Goal: Task Accomplishment & Management: Manage account settings

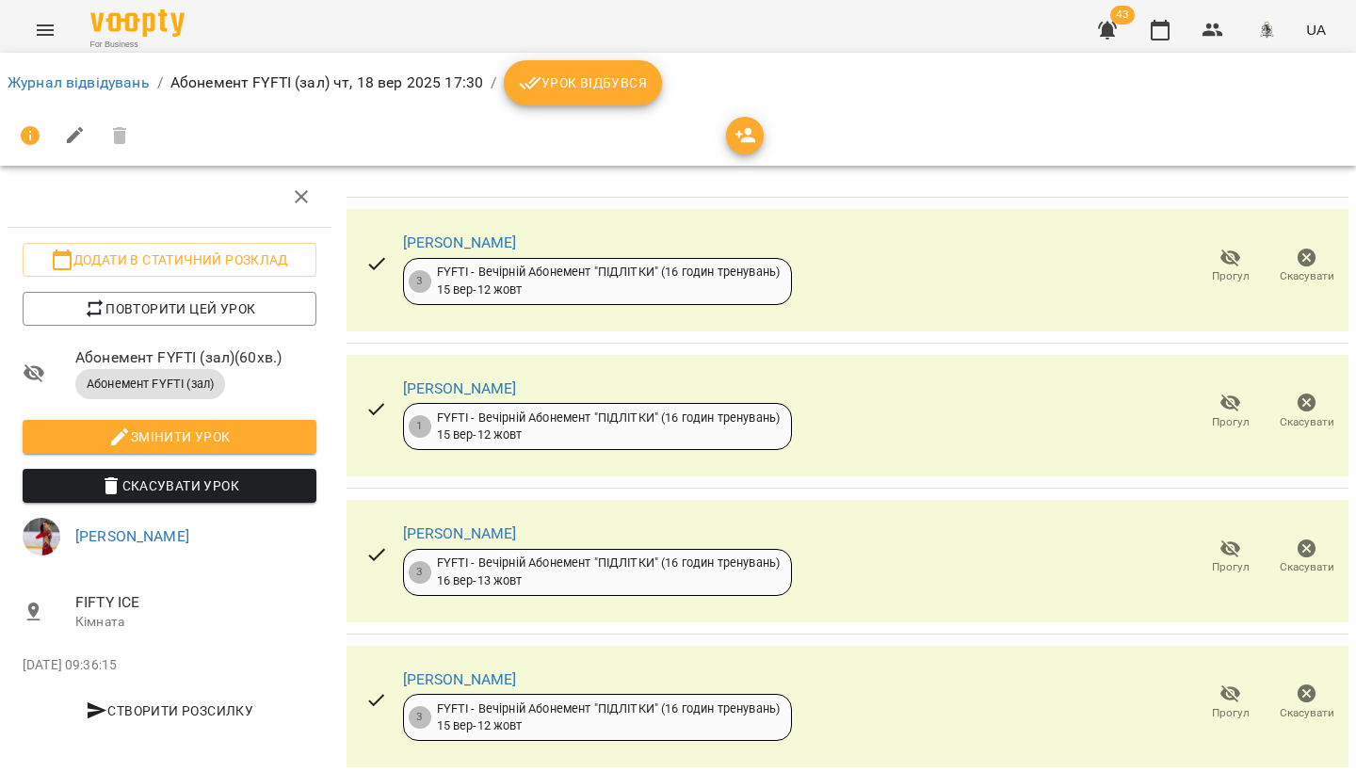
scroll to position [0, 2]
click at [1156, 30] on icon "button" at bounding box center [1160, 30] width 23 height 23
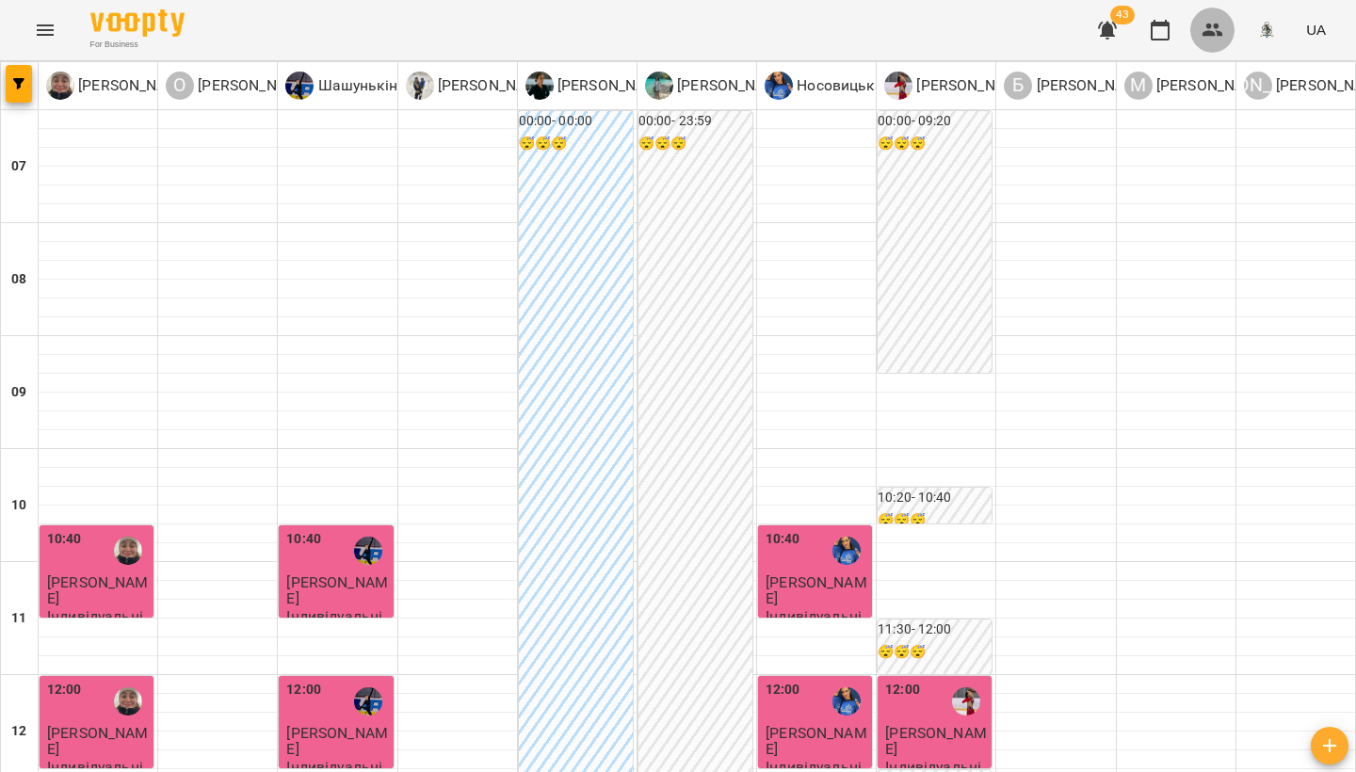
click at [1204, 31] on icon "button" at bounding box center [1213, 30] width 23 height 23
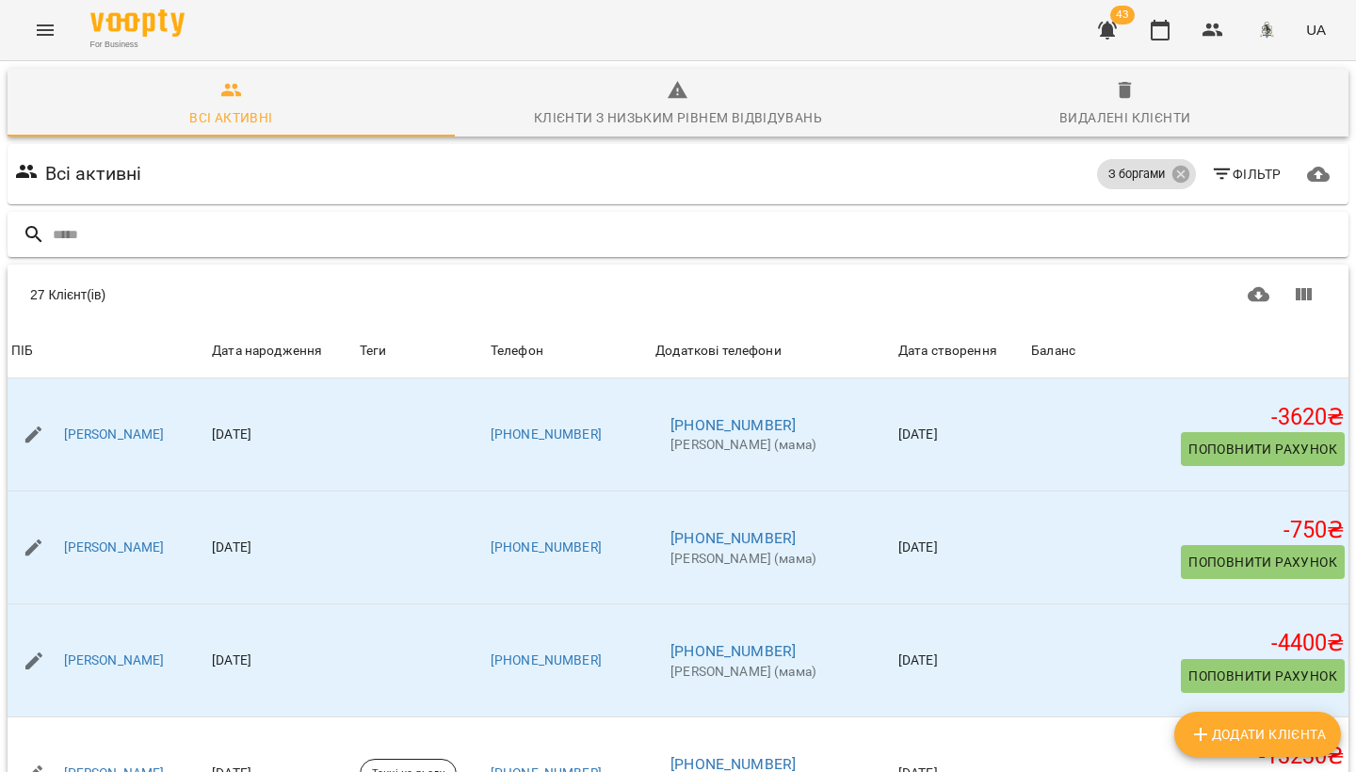
click at [131, 239] on input "text" at bounding box center [697, 234] width 1289 height 31
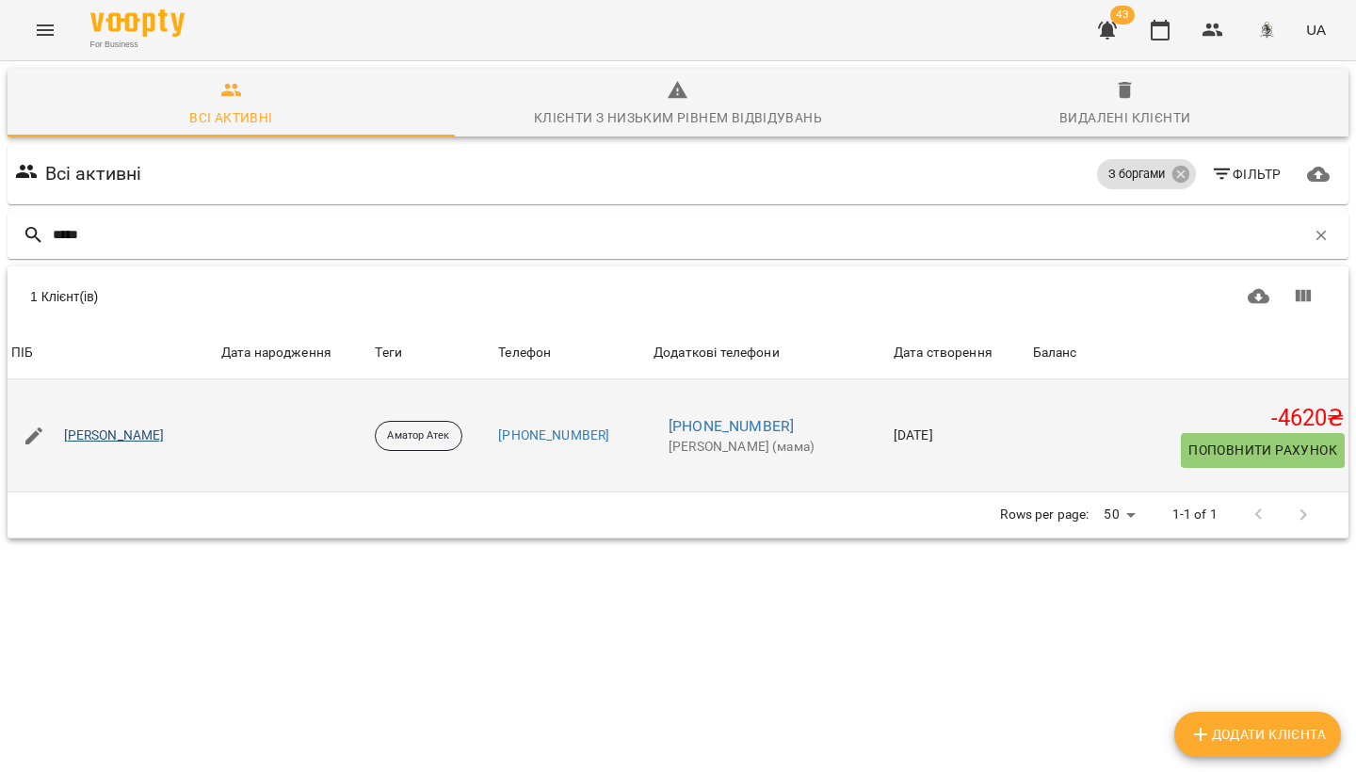
type input "*****"
click at [118, 429] on link "[PERSON_NAME]" at bounding box center [114, 436] width 101 height 19
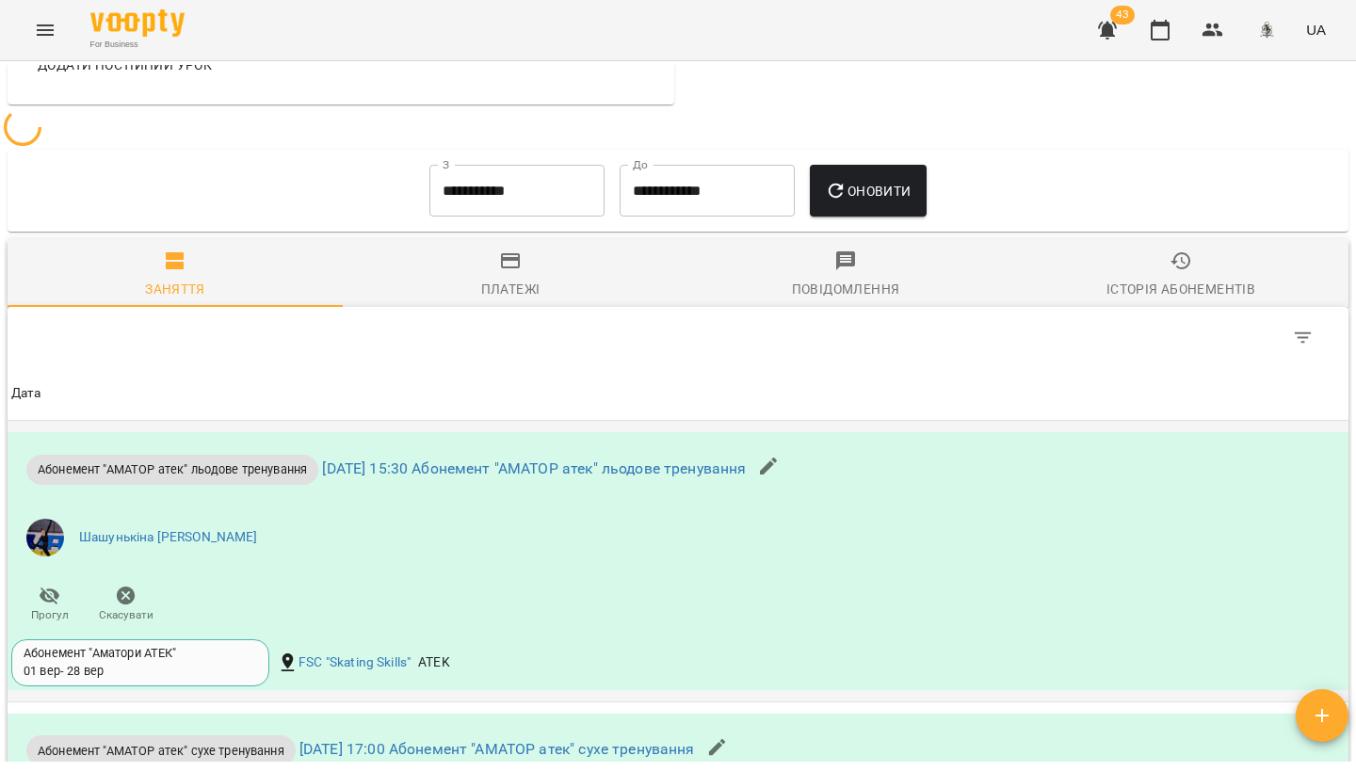
scroll to position [849, 0]
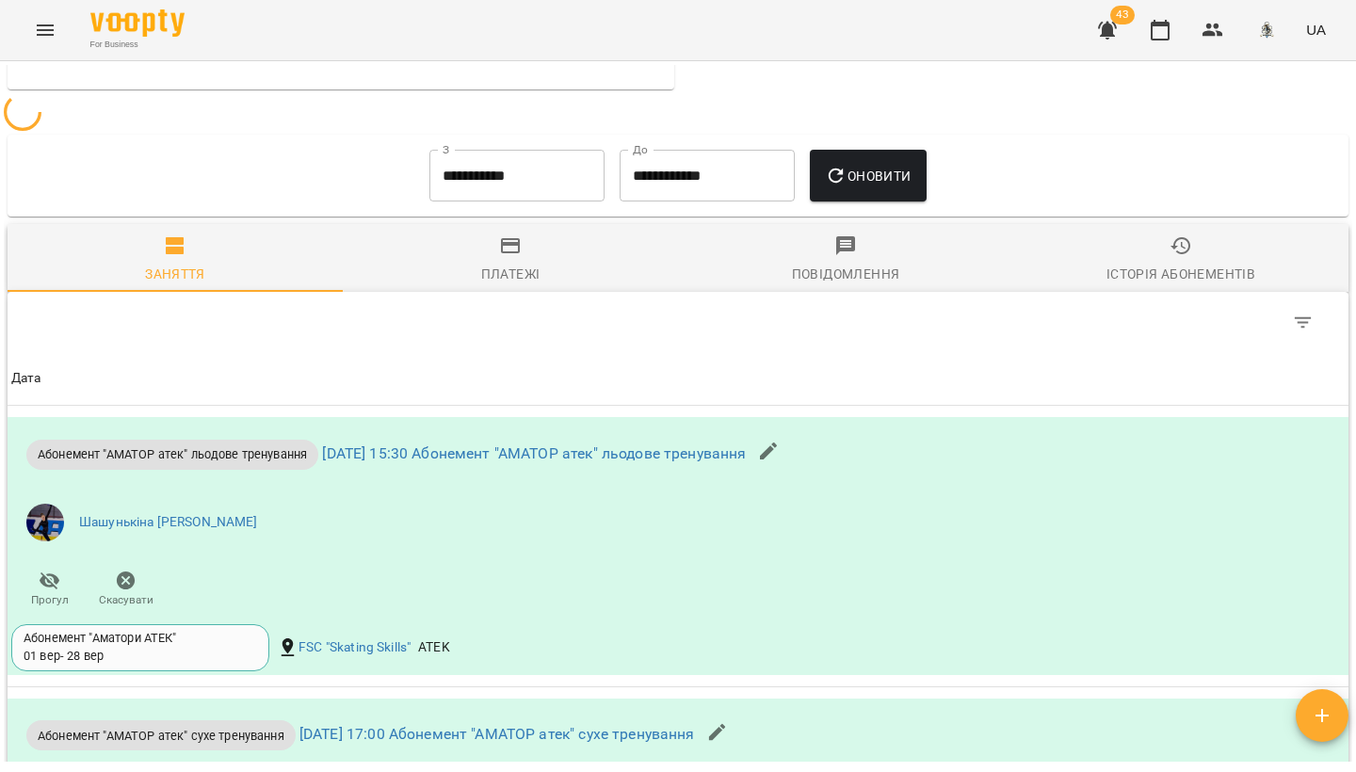
click at [520, 273] on div "Платежі" at bounding box center [510, 274] width 59 height 23
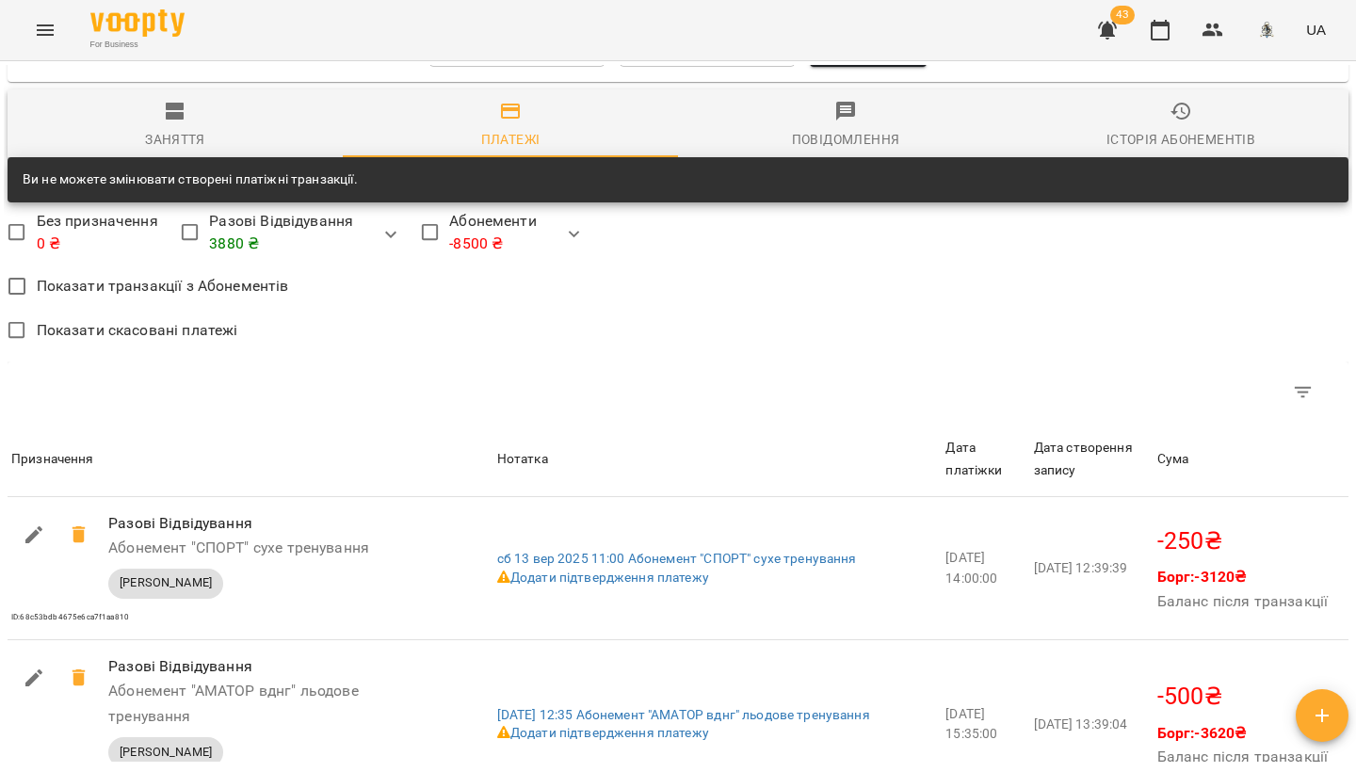
scroll to position [1026, 0]
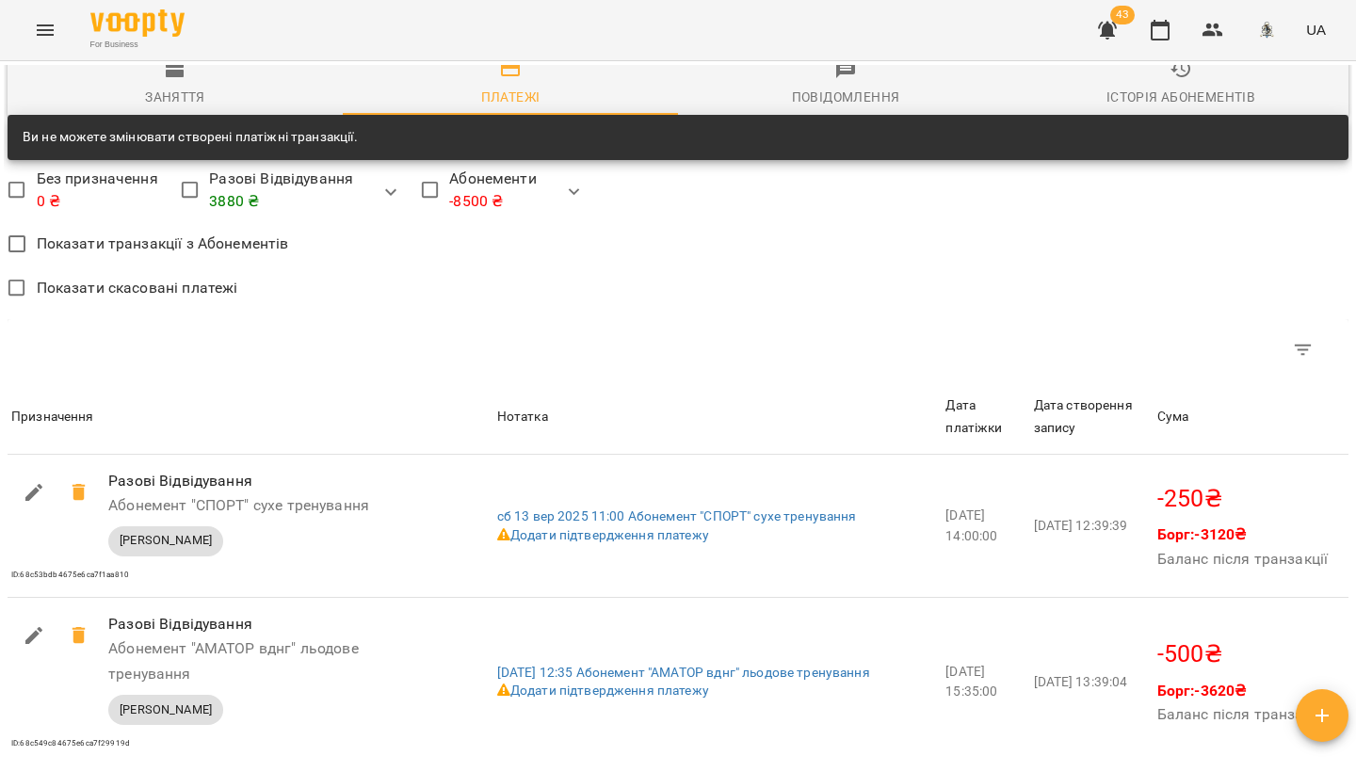
click at [999, 429] on div "Дата платіжки" at bounding box center [986, 417] width 80 height 44
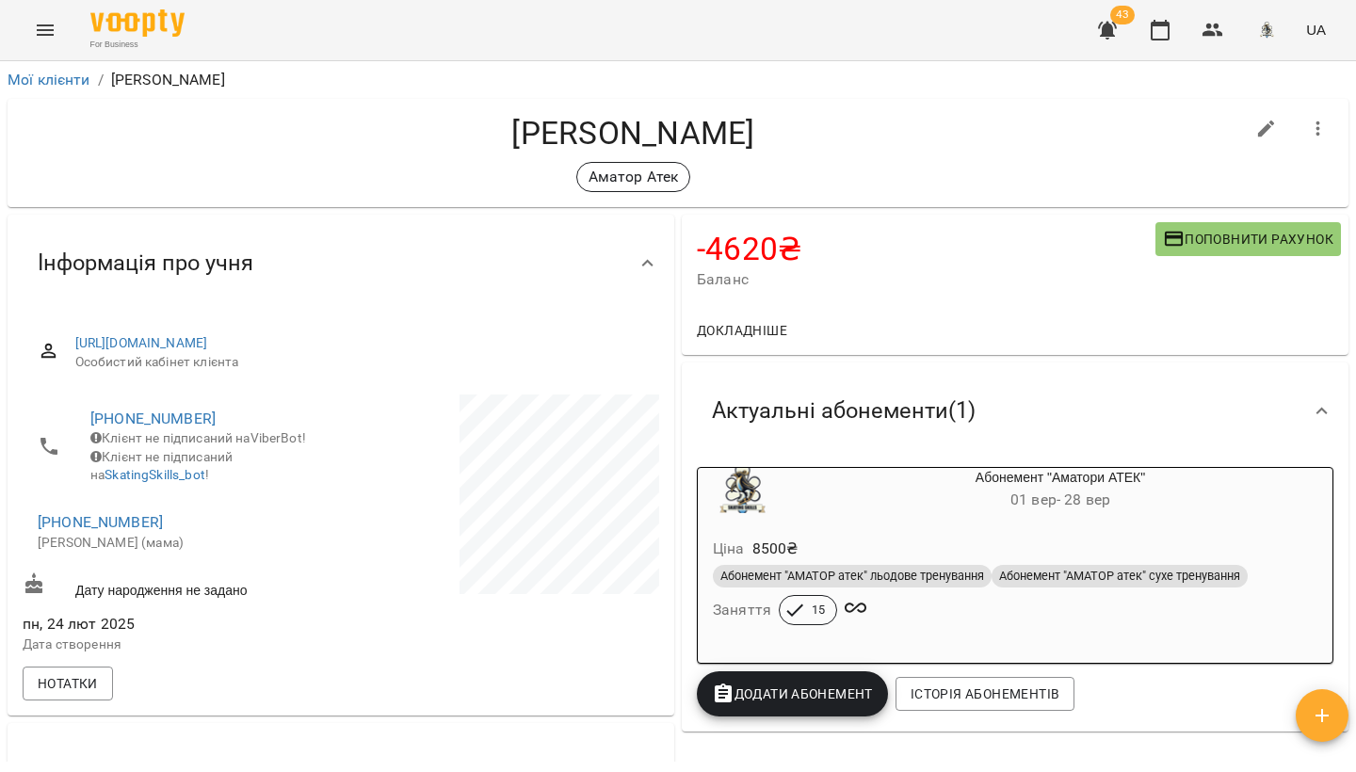
scroll to position [1, 0]
click at [1213, 37] on icon "button" at bounding box center [1213, 30] width 23 height 23
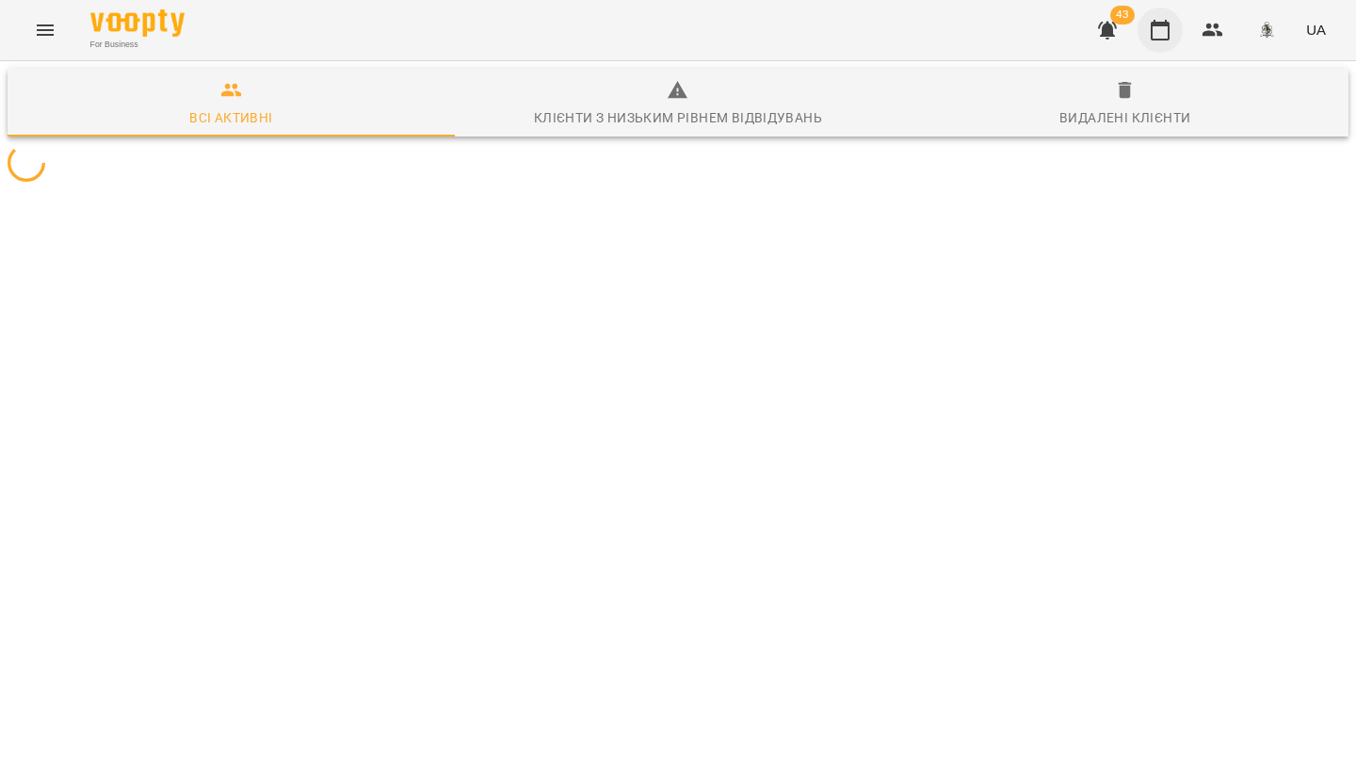
click at [1163, 37] on icon "button" at bounding box center [1160, 30] width 23 height 23
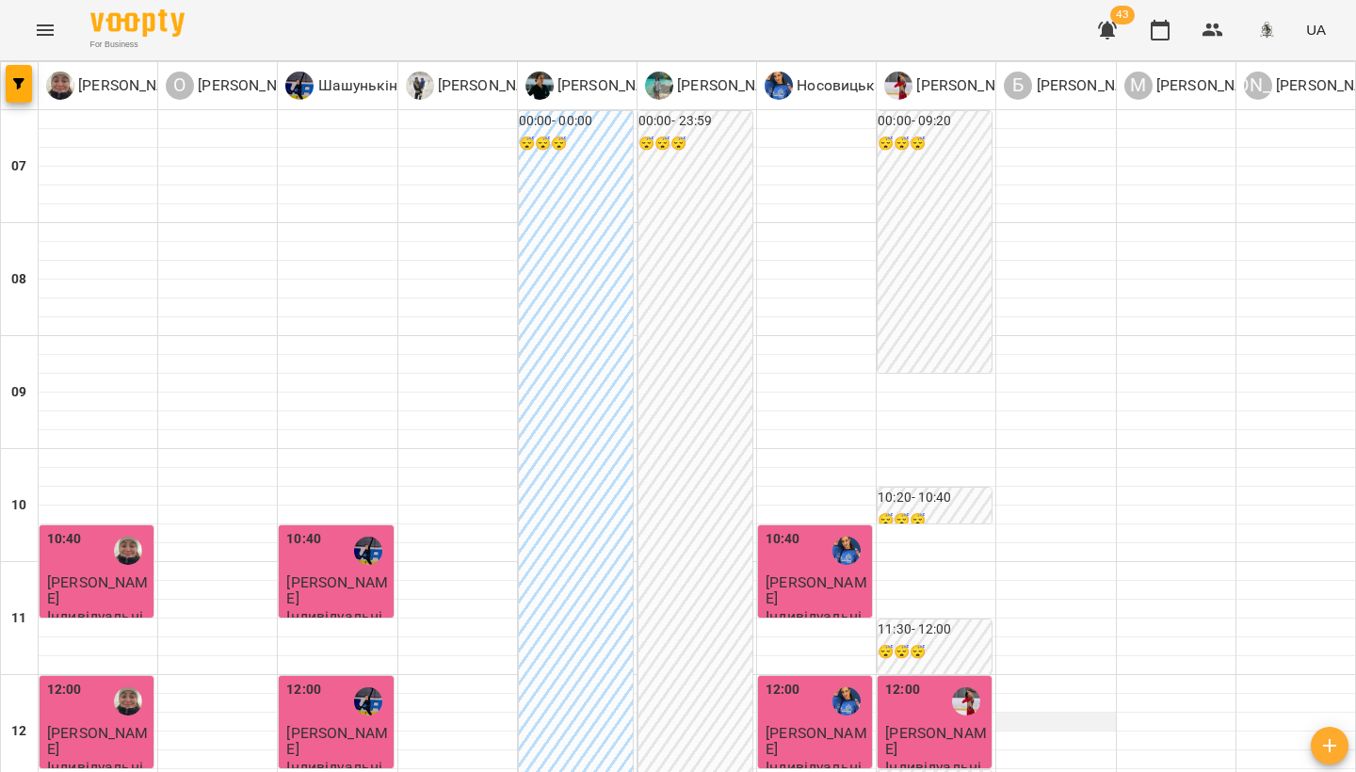
scroll to position [556, 0]
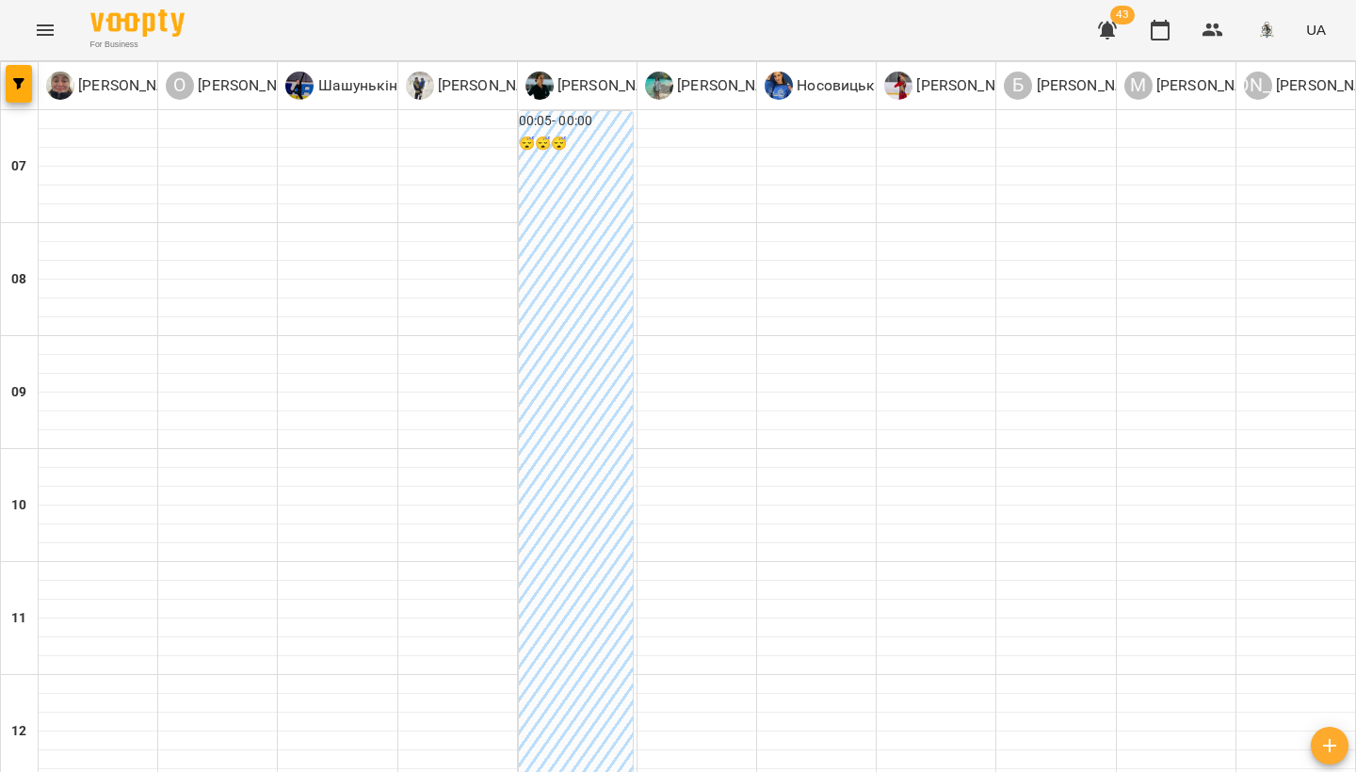
type input "**********"
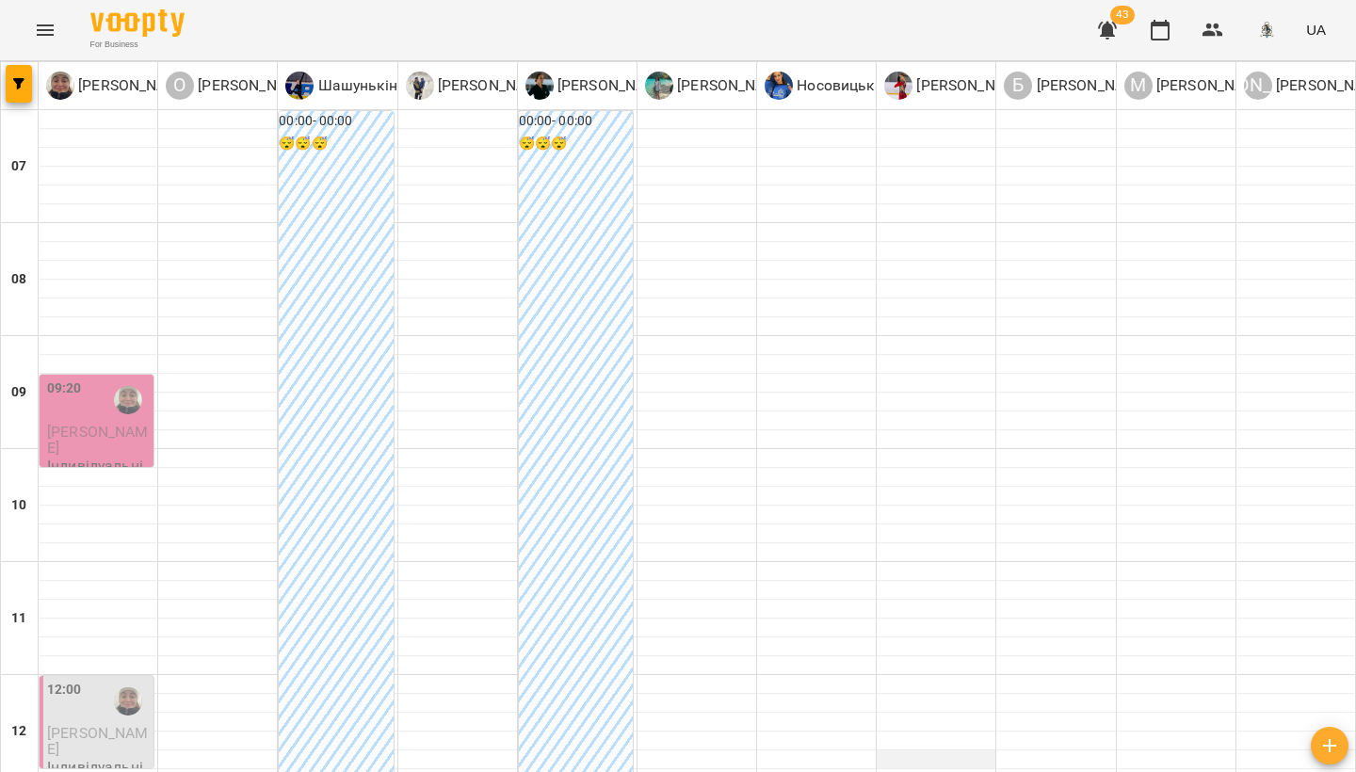
scroll to position [153, 0]
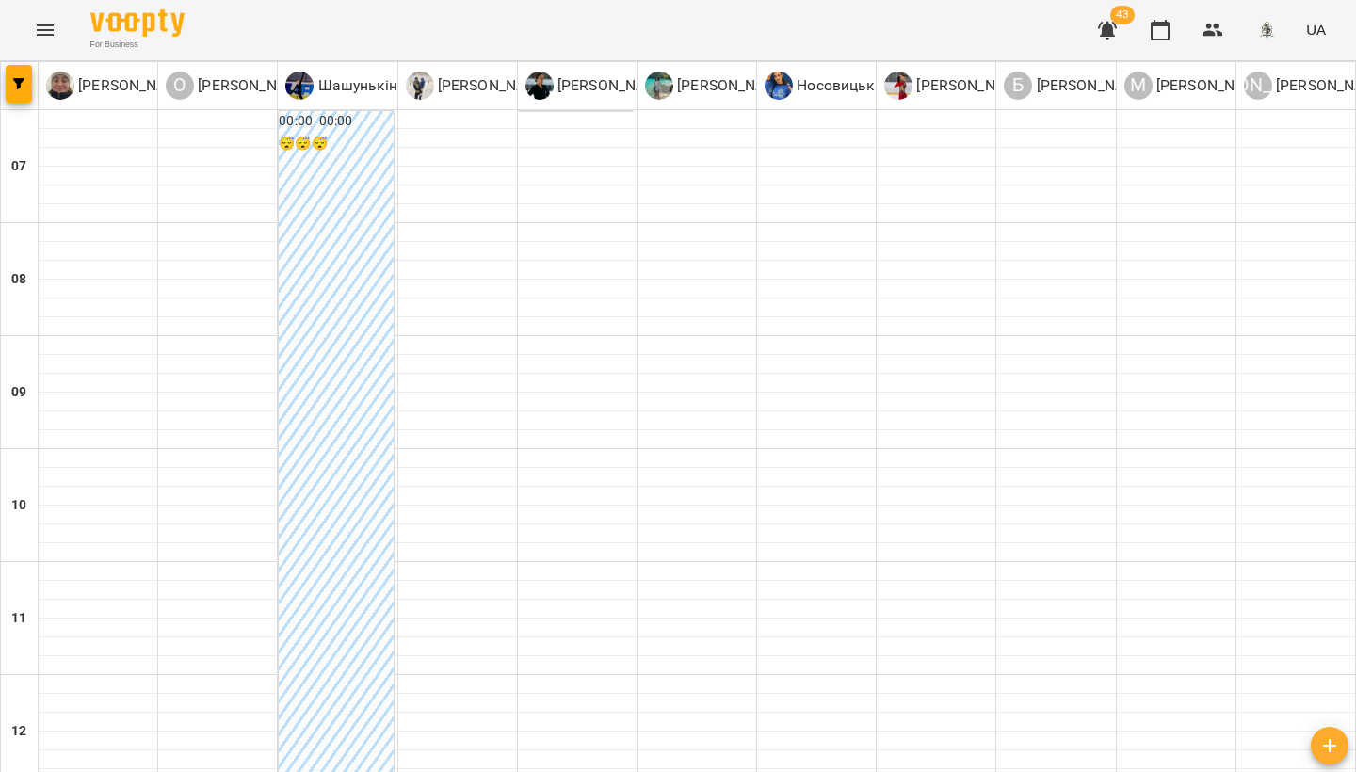
scroll to position [0, 0]
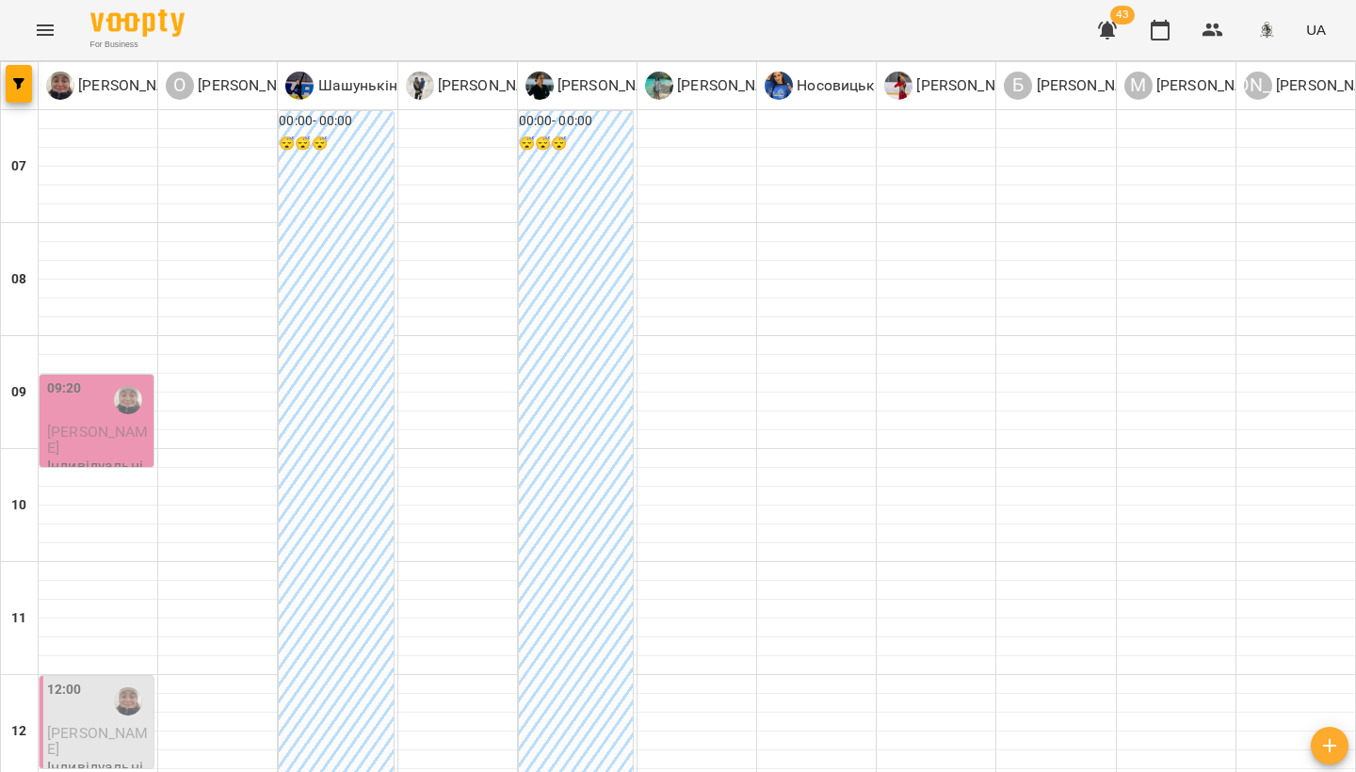
type input "**********"
